Goal: Connect with others: Connect with others

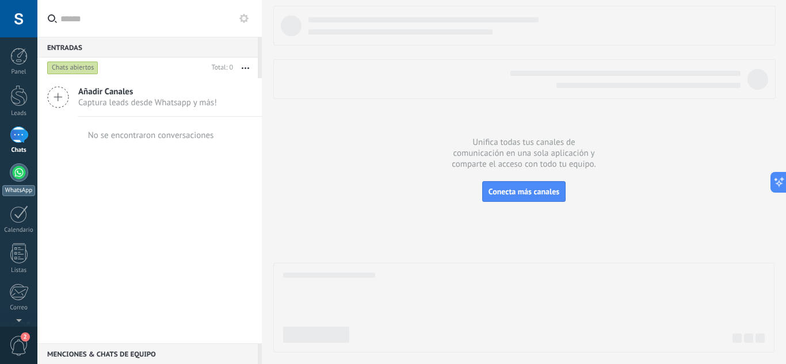
click at [14, 178] on div at bounding box center [19, 172] width 18 height 18
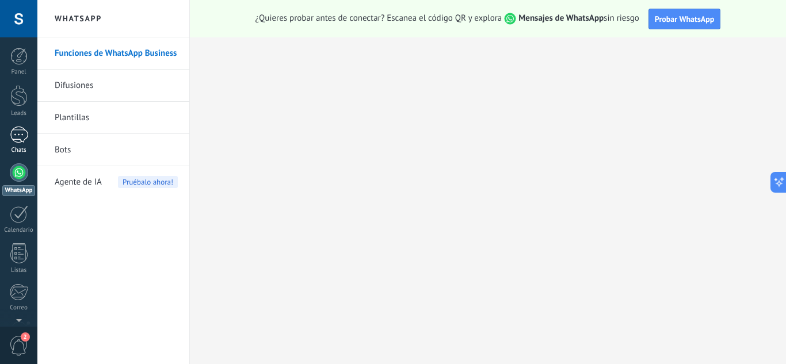
click at [18, 139] on div at bounding box center [19, 135] width 18 height 17
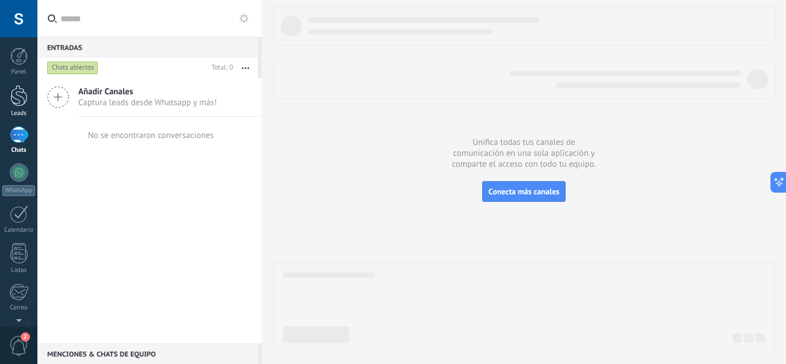
click at [6, 99] on link "Leads" at bounding box center [18, 101] width 37 height 32
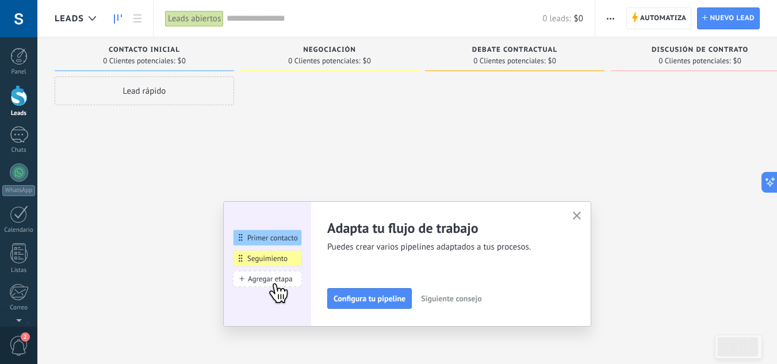
click at [3, 29] on div at bounding box center [18, 18] width 37 height 37
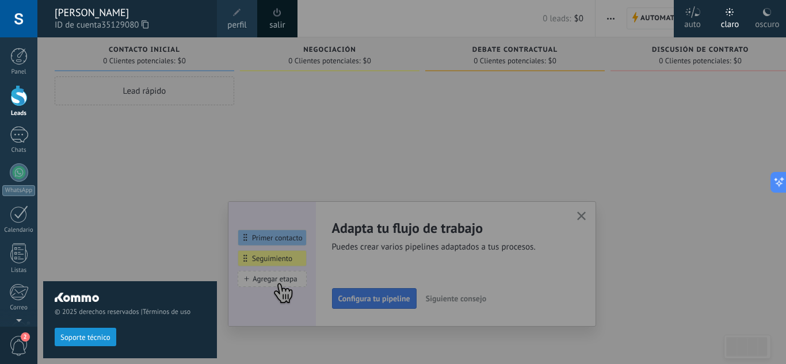
click at [111, 129] on div "© 2025 derechos reservados | Términos de uso Soporte técnico" at bounding box center [130, 200] width 174 height 327
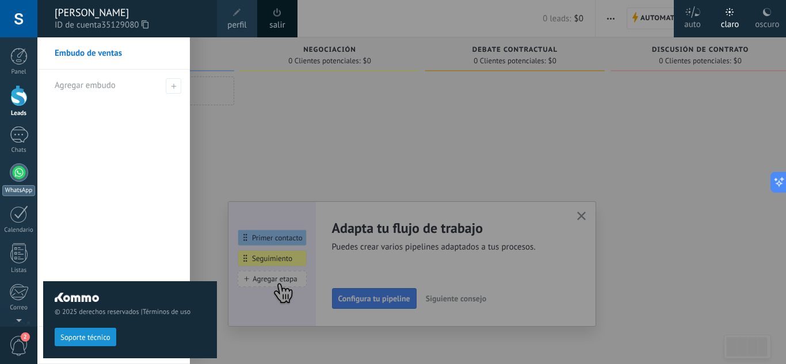
click at [6, 183] on link "WhatsApp" at bounding box center [18, 179] width 37 height 33
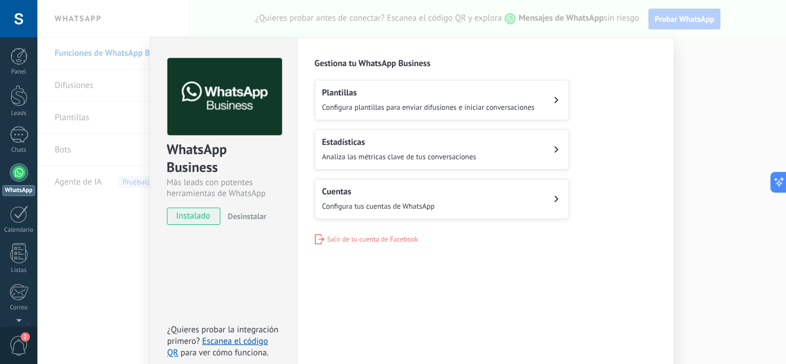
click at [430, 194] on h2 "Cuentas" at bounding box center [378, 191] width 113 height 11
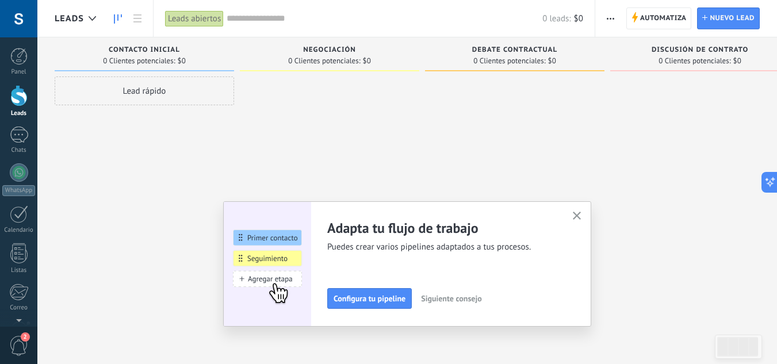
click at [562, 214] on div "Adapta tu flujo de trabajo Puedes crear varios pipelines adaptados a tus proces…" at bounding box center [407, 263] width 368 height 125
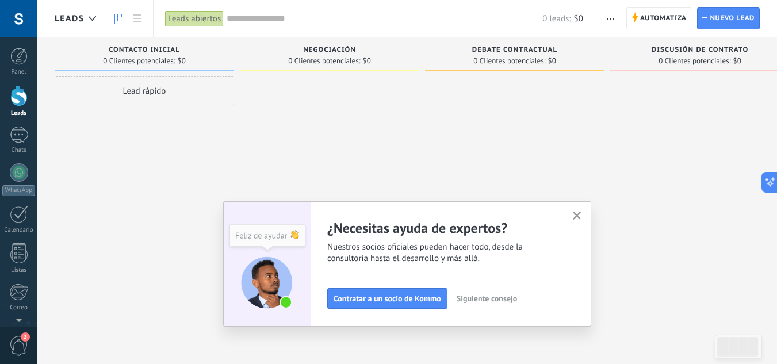
click at [576, 214] on button "button" at bounding box center [577, 217] width 14 height 16
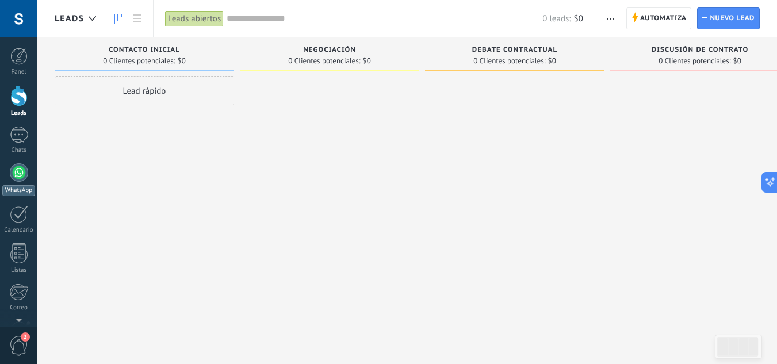
click at [17, 175] on div at bounding box center [19, 172] width 18 height 18
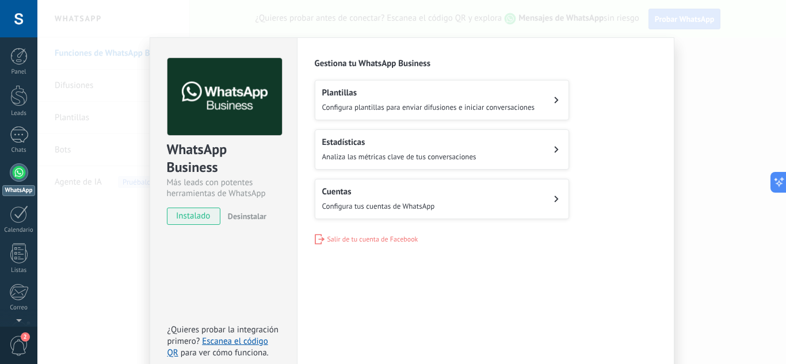
click at [381, 197] on div "Cuentas Configura tus cuentas de WhatsApp" at bounding box center [378, 198] width 113 height 25
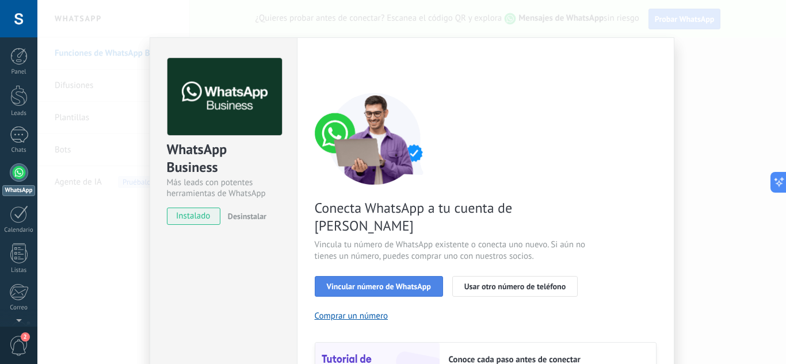
click at [378, 282] on span "Vincular número de WhatsApp" at bounding box center [379, 286] width 104 height 8
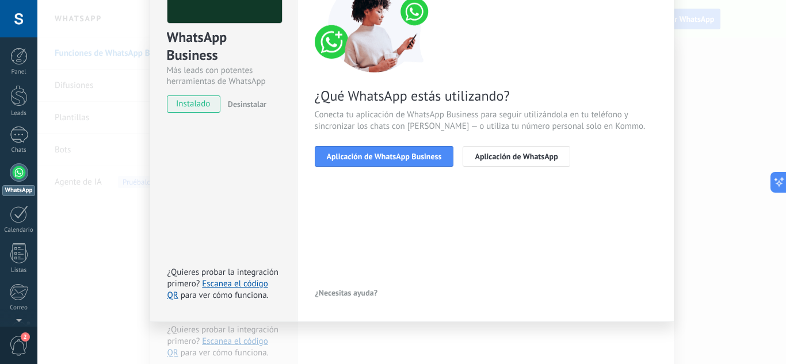
scroll to position [113, 0]
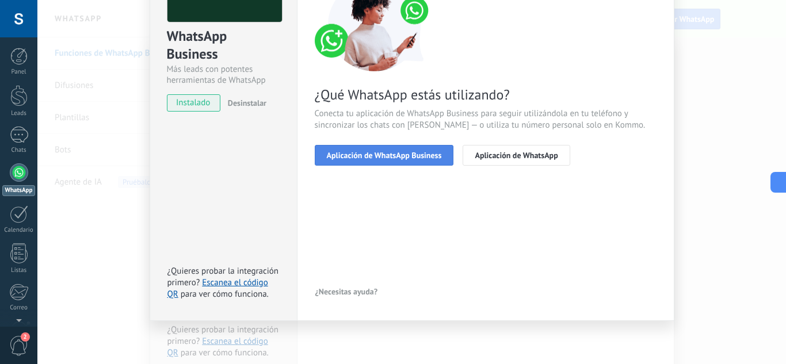
click at [386, 156] on span "Aplicación de WhatsApp Business" at bounding box center [384, 155] width 115 height 8
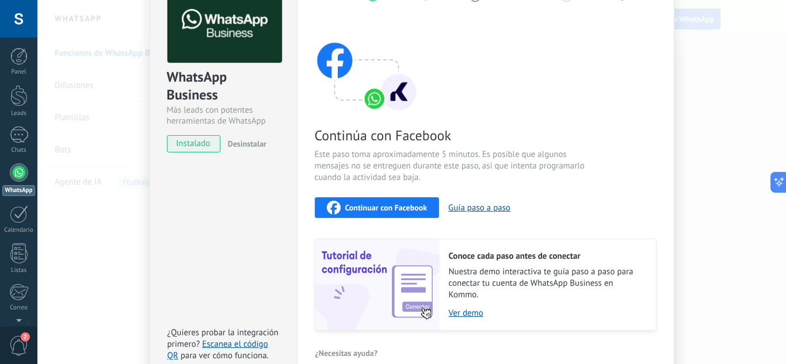
scroll to position [56, 0]
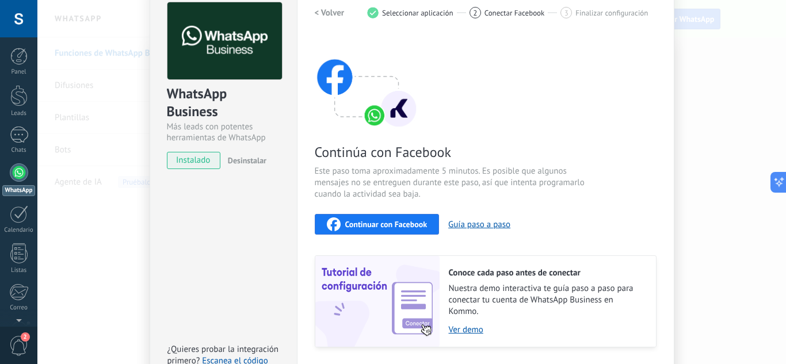
click at [380, 227] on span "Continuar con Facebook" at bounding box center [386, 224] width 82 height 8
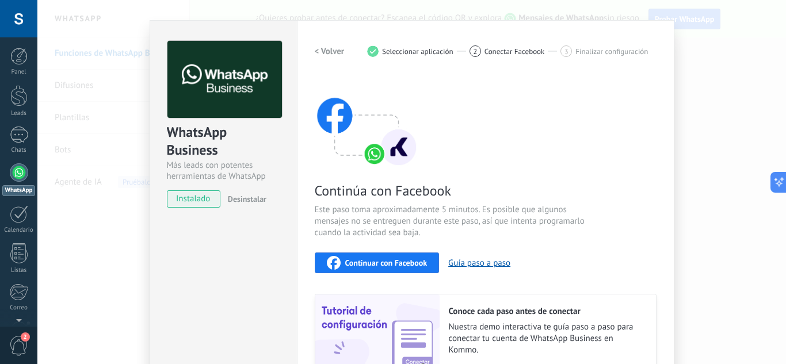
scroll to position [0, 0]
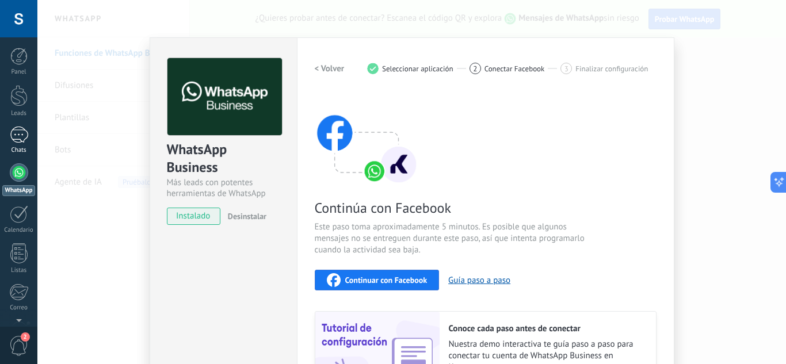
click at [21, 142] on div at bounding box center [19, 135] width 18 height 17
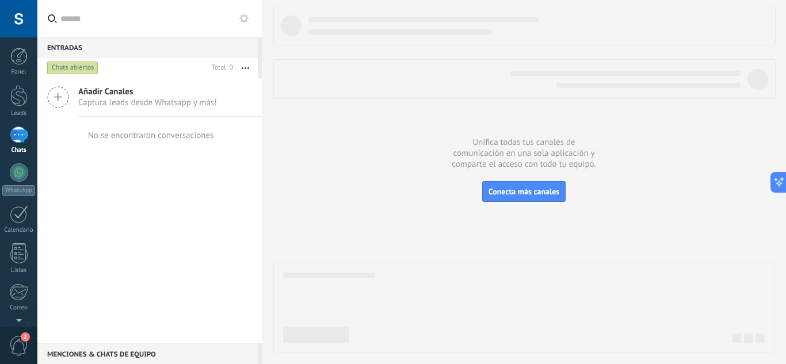
click at [83, 66] on div "Chats abiertos" at bounding box center [72, 68] width 51 height 14
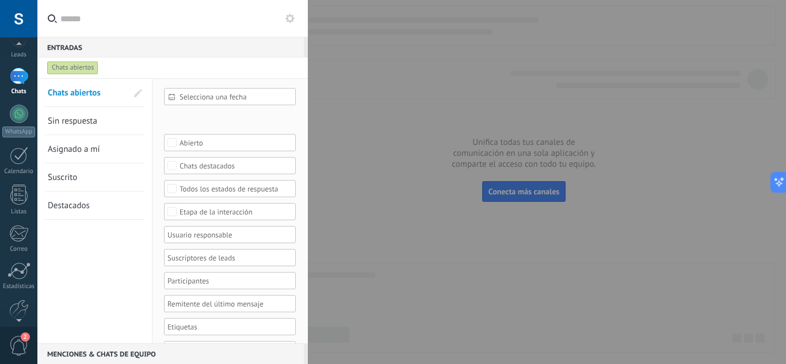
scroll to position [114, 0]
click at [12, 346] on span "2" at bounding box center [19, 346] width 20 height 20
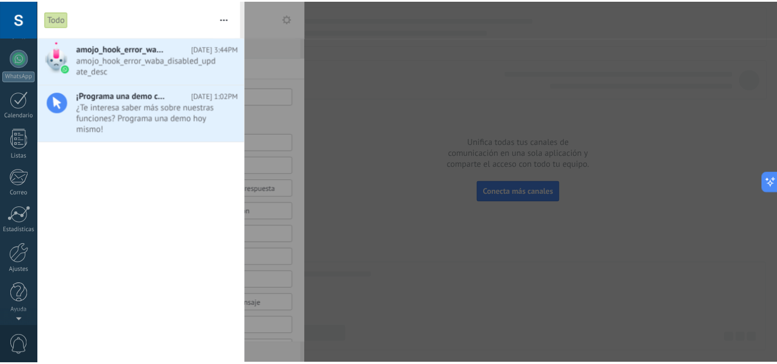
scroll to position [0, 0]
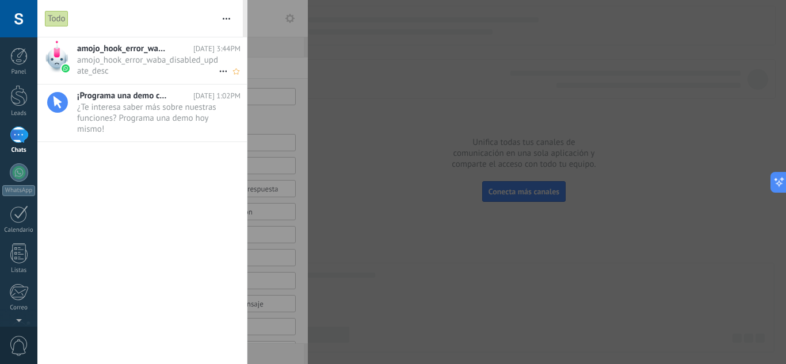
click at [152, 70] on span "amojo_hook_error_waba_disabled_update_desc •••" at bounding box center [147, 66] width 141 height 22
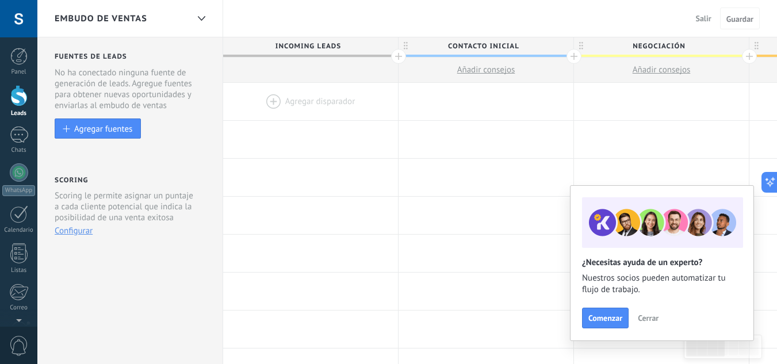
click at [660, 322] on button "Cerrar" at bounding box center [648, 317] width 31 height 17
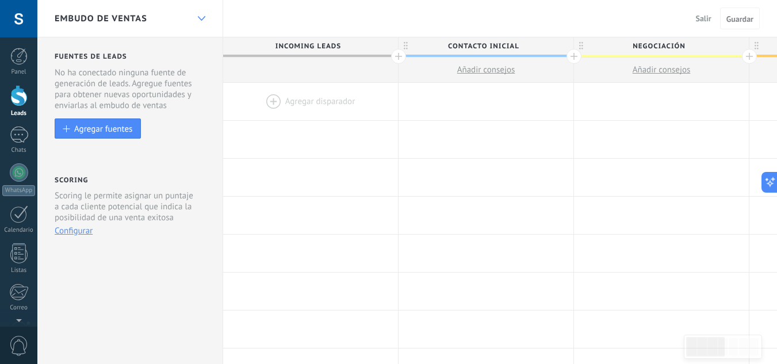
click at [194, 15] on div at bounding box center [202, 18] width 20 height 22
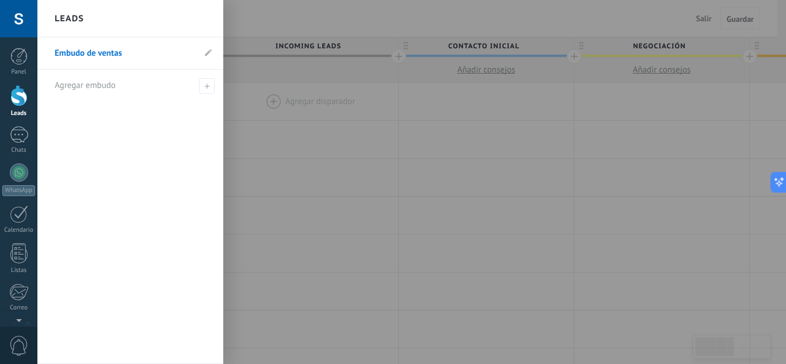
click at [194, 15] on div "Leads" at bounding box center [130, 18] width 186 height 37
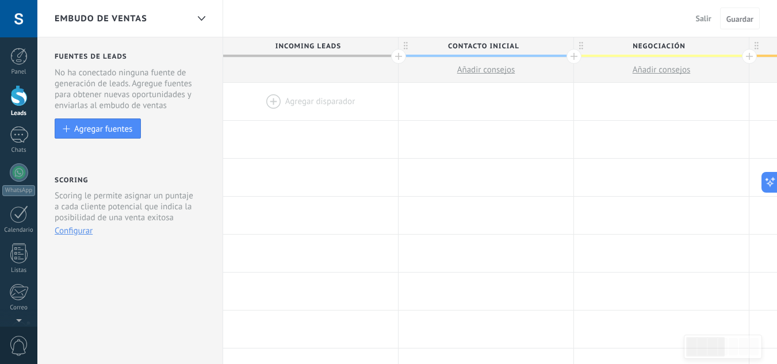
click at [22, 349] on span "0" at bounding box center [19, 346] width 20 height 20
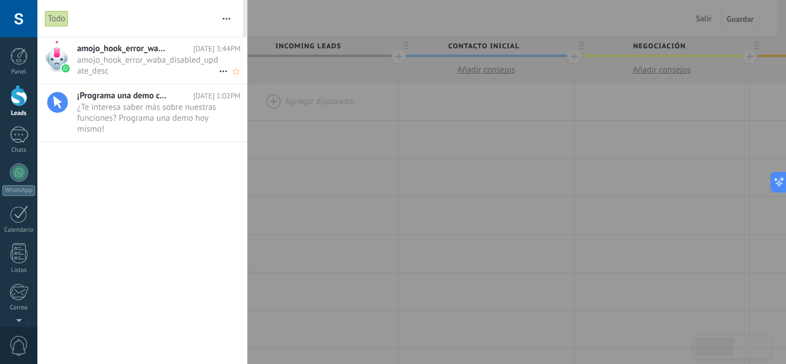
click at [109, 74] on span "amojo_hook_error_waba_disabled_update_desc •••" at bounding box center [147, 66] width 141 height 22
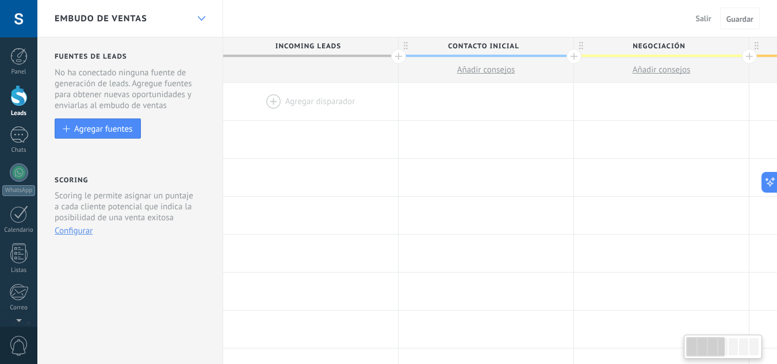
click at [209, 19] on div at bounding box center [202, 18] width 20 height 22
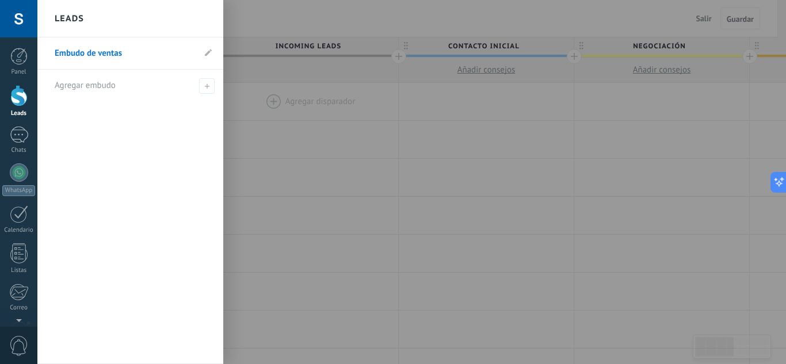
click at [207, 20] on div "Leads" at bounding box center [130, 18] width 186 height 37
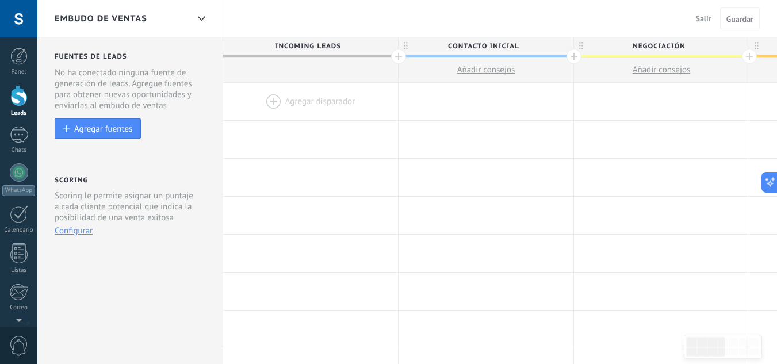
click at [71, 228] on button "Configurar" at bounding box center [74, 230] width 38 height 11
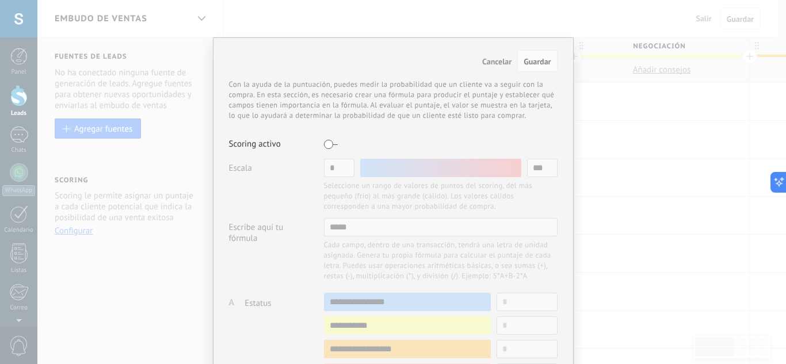
click at [494, 64] on span "Cancelar" at bounding box center [496, 61] width 29 height 10
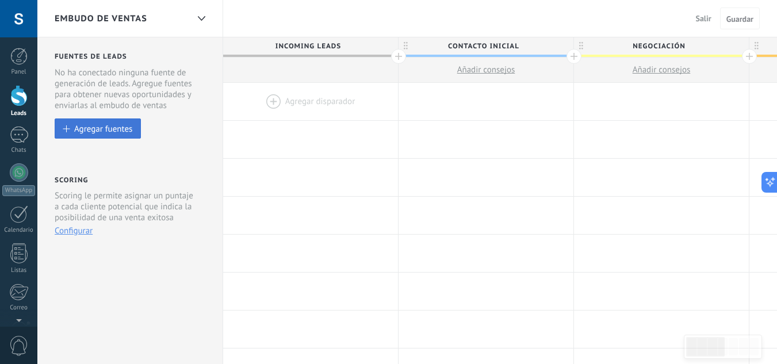
click at [110, 126] on div "Agregar fuentes" at bounding box center [103, 129] width 58 height 10
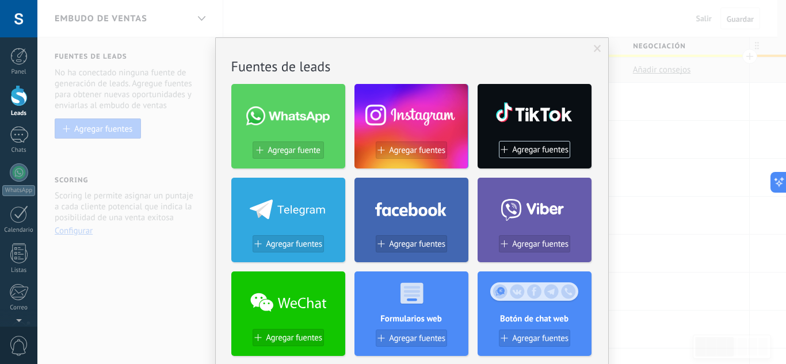
click at [593, 48] on span at bounding box center [596, 49] width 7 height 8
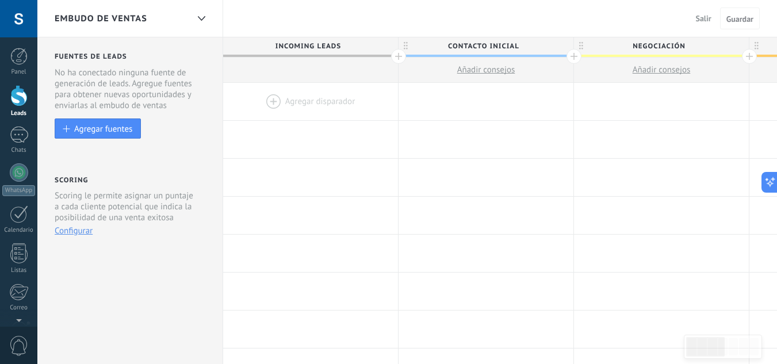
click at [213, 17] on div "Embudo de ventas" at bounding box center [130, 18] width 186 height 37
click at [206, 17] on div at bounding box center [202, 18] width 20 height 22
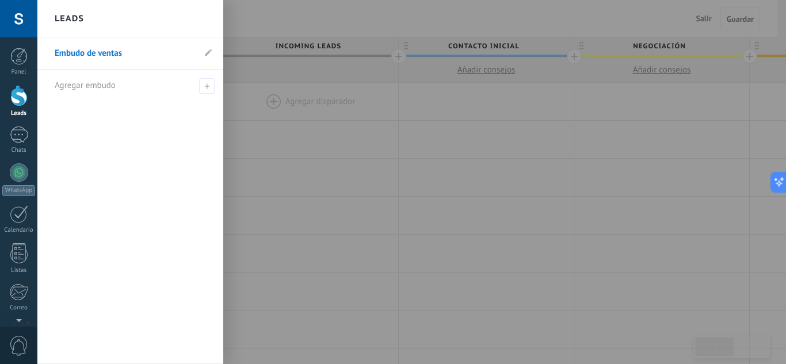
click at [205, 16] on div "Leads" at bounding box center [130, 18] width 186 height 37
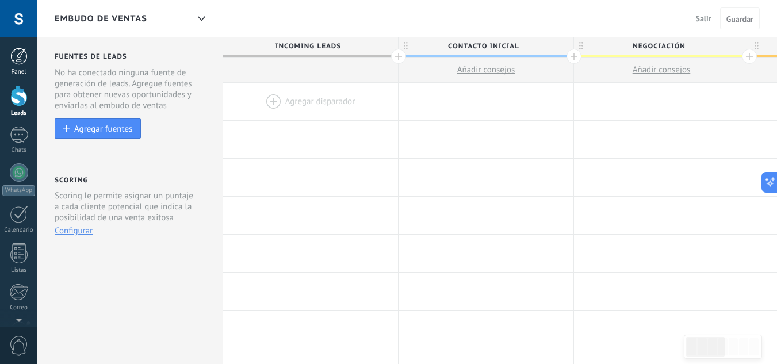
click at [15, 53] on div at bounding box center [18, 56] width 17 height 17
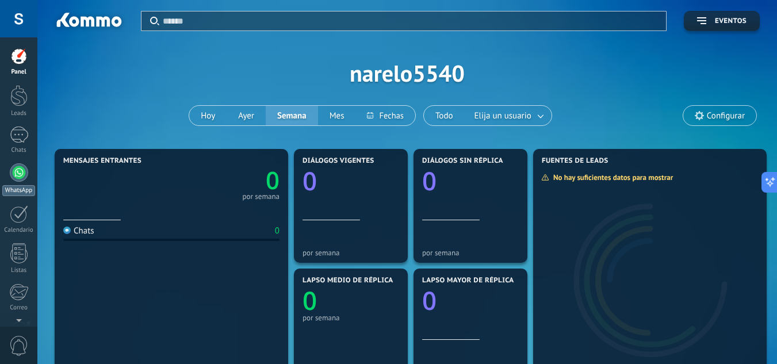
click at [27, 179] on link "WhatsApp" at bounding box center [18, 179] width 37 height 33
